Goal: Information Seeking & Learning: Check status

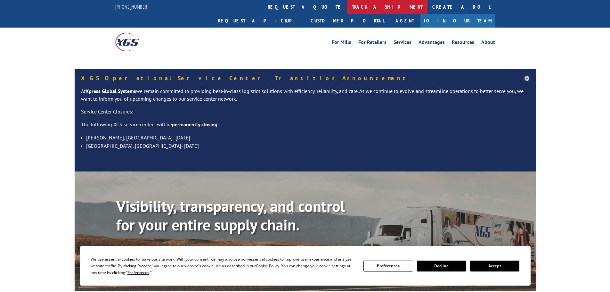
click at [347, 13] on link "track a shipment" at bounding box center [387, 7] width 80 height 14
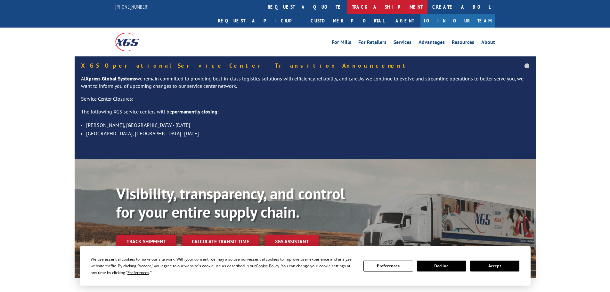
click at [347, 7] on link "track a shipment" at bounding box center [387, 7] width 80 height 14
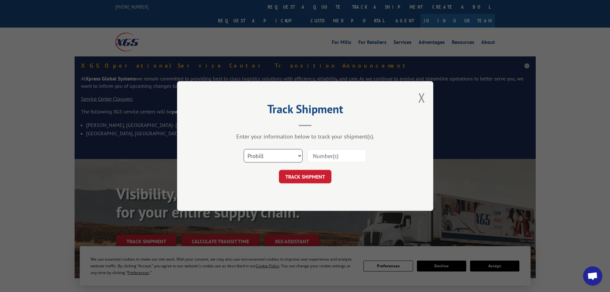
click at [275, 155] on select "Select category... Probill BOL PO" at bounding box center [273, 155] width 59 height 13
click at [244, 149] on select "Select category... Probill BOL PO" at bounding box center [273, 155] width 59 height 13
click at [258, 155] on select "Select category... Probill BOL PO" at bounding box center [273, 155] width 59 height 13
select select "bol"
click at [244, 149] on select "Select category... Probill BOL PO" at bounding box center [273, 155] width 59 height 13
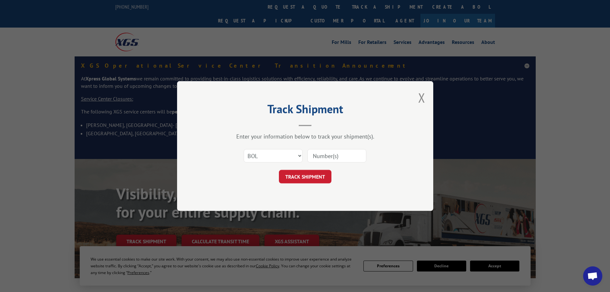
click at [317, 158] on input at bounding box center [336, 155] width 59 height 13
paste input "6004295"
type input "6004295"
click at [322, 182] on button "TRACK SHIPMENT" at bounding box center [305, 176] width 53 height 13
